Goal: Use online tool/utility

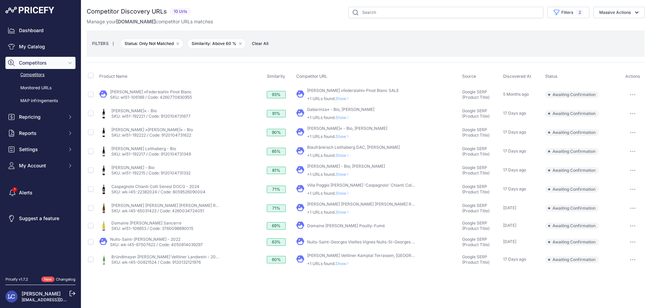
click at [42, 72] on link "Competitors" at bounding box center [40, 75] width 70 height 12
click at [42, 74] on link "Competitors" at bounding box center [40, 75] width 70 height 12
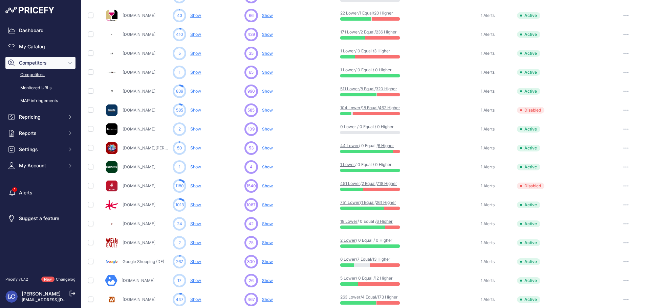
scroll to position [140, 0]
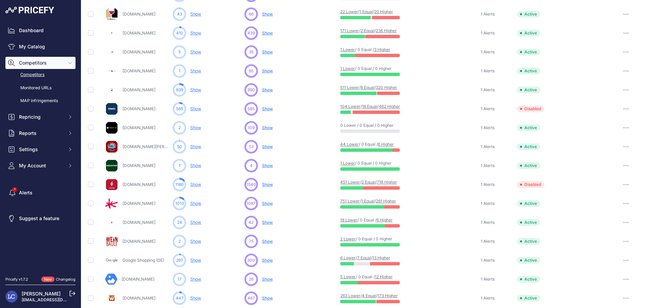
click at [271, 129] on span "Show" at bounding box center [267, 127] width 11 height 5
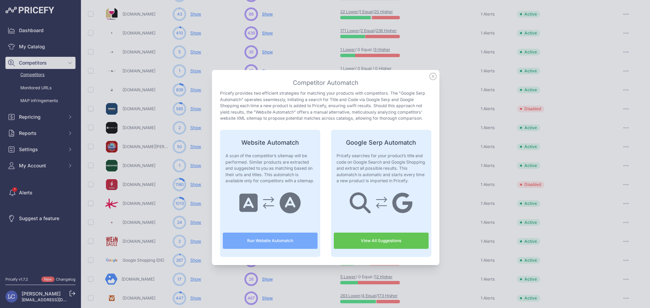
click at [282, 242] on button "Run Website Automatch" at bounding box center [270, 241] width 95 height 16
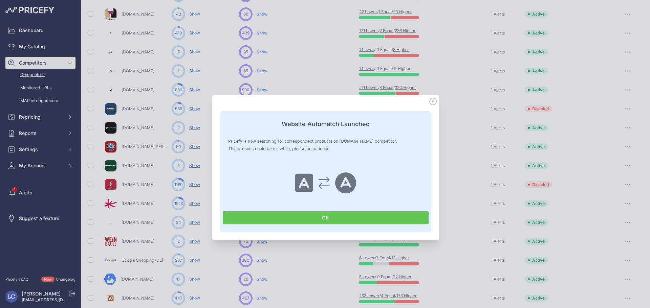
click at [282, 220] on button "OK" at bounding box center [326, 218] width 206 height 13
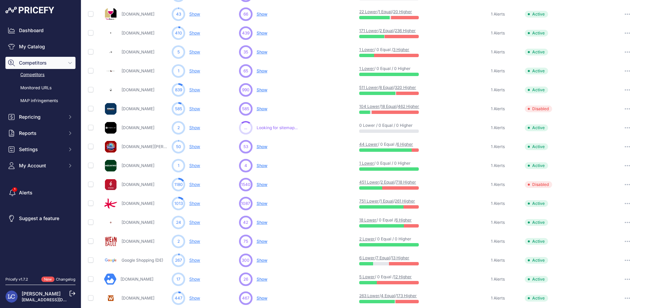
click at [258, 166] on span "Show" at bounding box center [262, 165] width 11 height 5
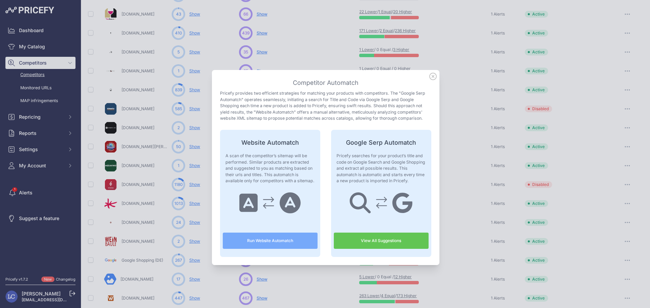
click at [274, 239] on button "Run Website Automatch" at bounding box center [270, 241] width 95 height 16
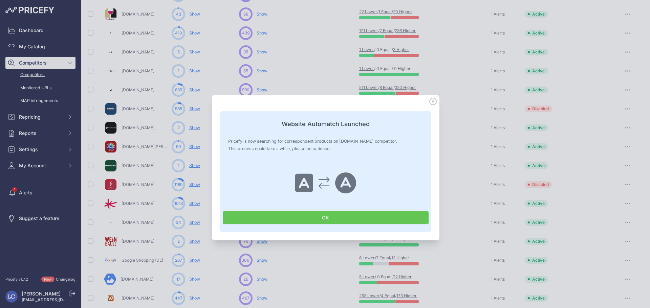
click at [267, 215] on button "OK" at bounding box center [326, 218] width 206 height 13
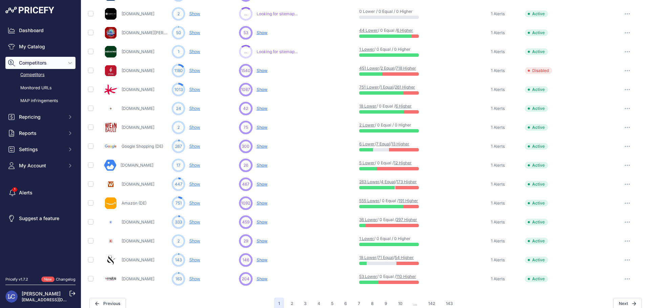
scroll to position [262, 0]
